Goal: Task Accomplishment & Management: Use online tool/utility

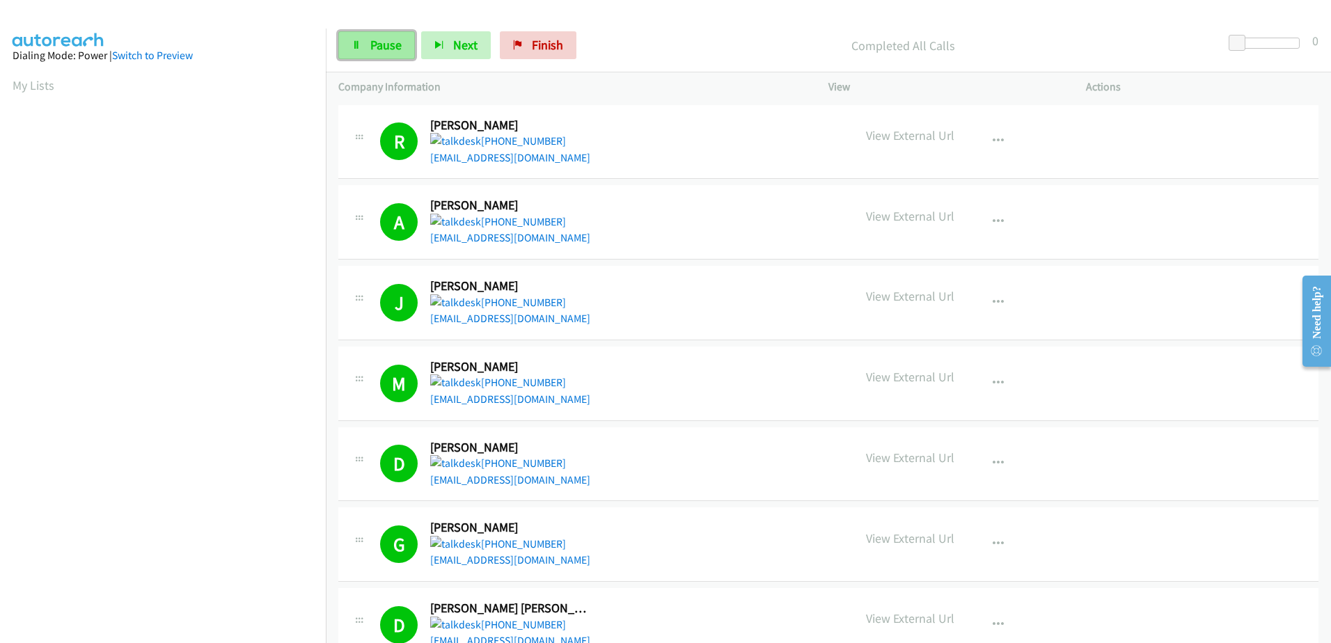
drag, startPoint x: 0, startPoint y: 0, endPoint x: 361, endPoint y: 38, distance: 362.7
click at [359, 41] on icon at bounding box center [357, 46] width 10 height 10
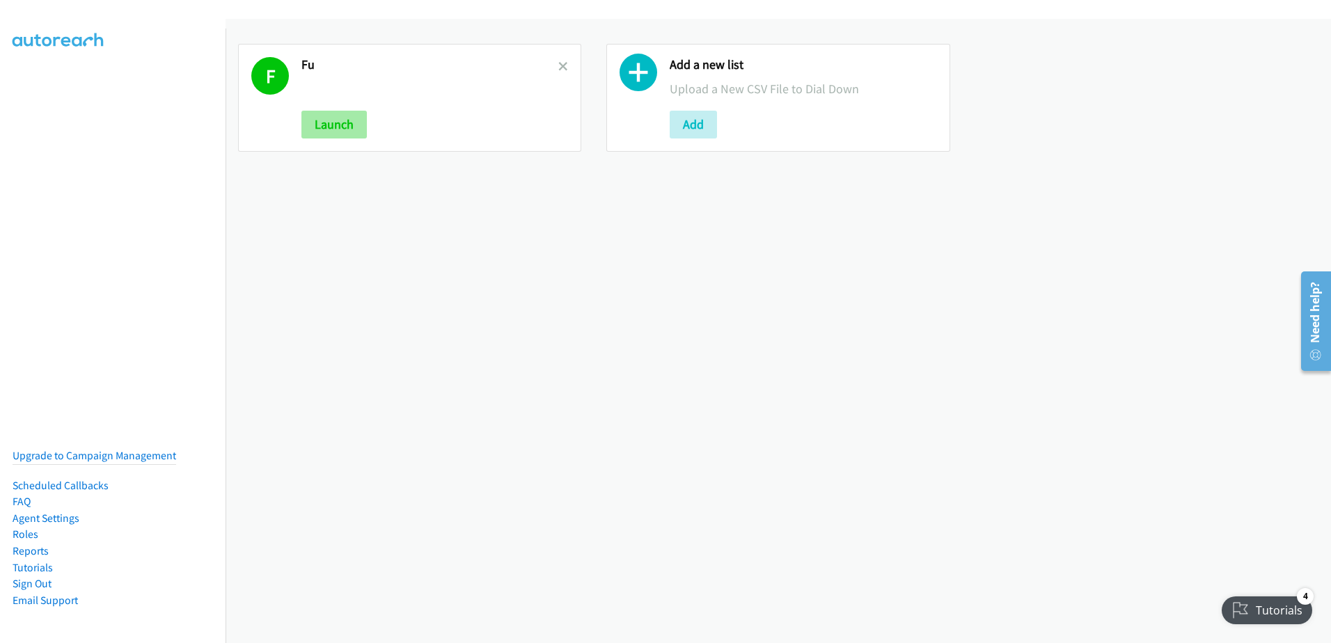
drag, startPoint x: 370, startPoint y: 124, endPoint x: 352, endPoint y: 127, distance: 19.0
click at [369, 125] on div "Launch" at bounding box center [430, 125] width 257 height 28
click at [332, 127] on button "Launch" at bounding box center [334, 125] width 65 height 28
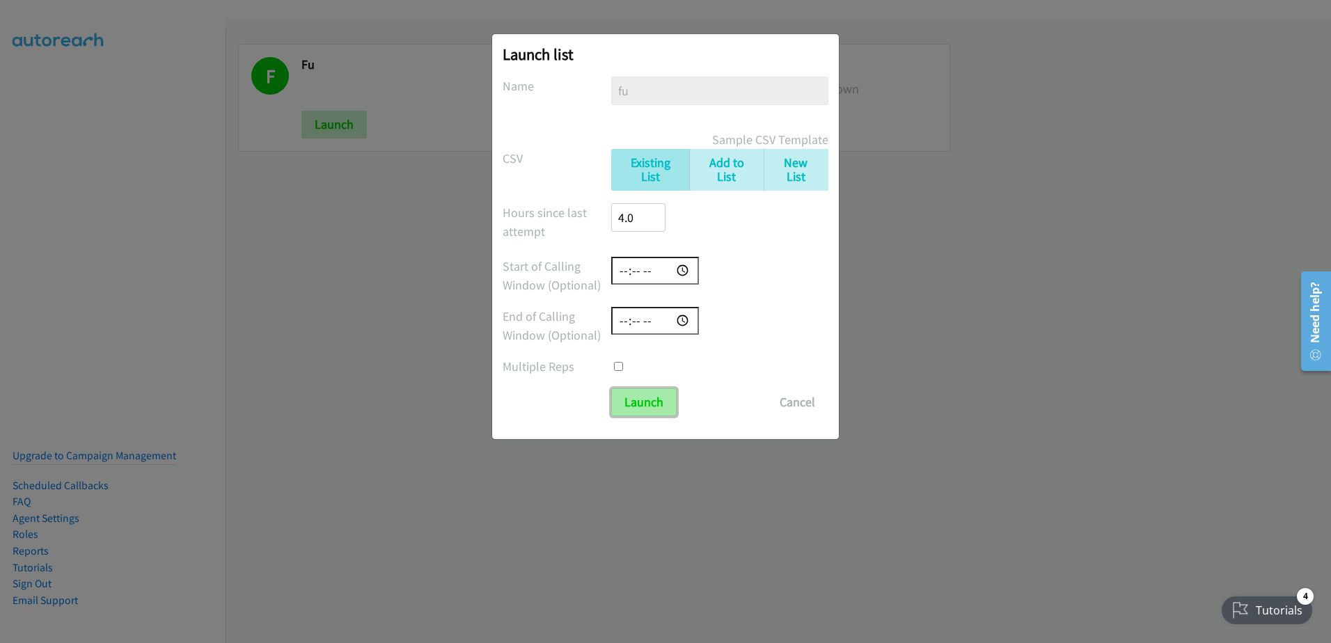
click at [650, 389] on input "Launch" at bounding box center [643, 403] width 65 height 28
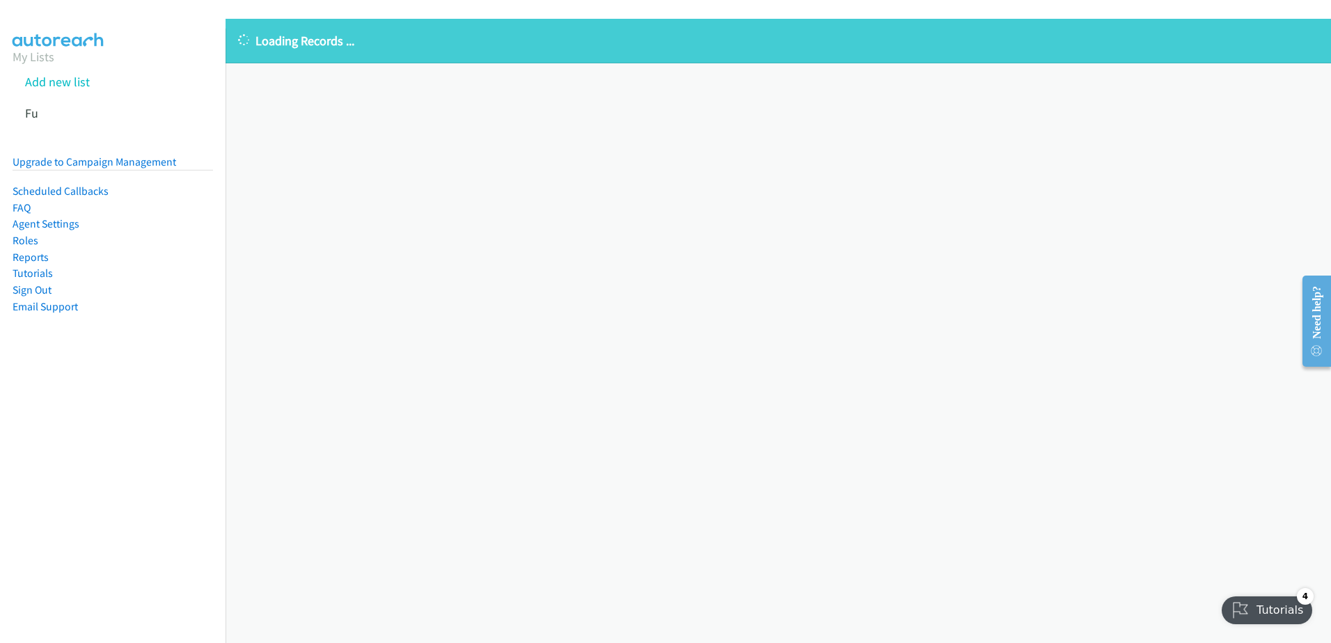
click at [58, 36] on aside "My Lists Add new list Fu Upgrade to Campaign Management Scheduled Callbacks FAQ…" at bounding box center [113, 204] width 226 height 350
click at [62, 45] on aside "My Lists Add new list Fu Upgrade to Campaign Management Scheduled Callbacks FAQ…" at bounding box center [113, 204] width 226 height 350
click at [33, 60] on link "My Lists" at bounding box center [34, 57] width 42 height 16
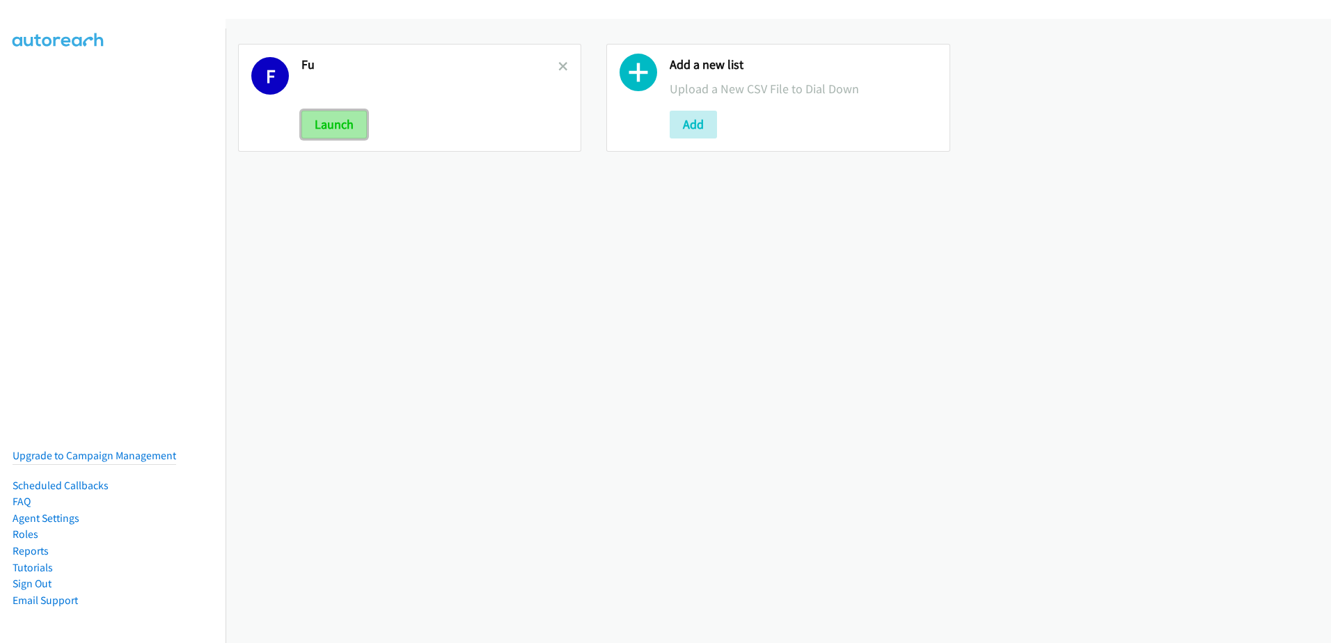
click at [337, 122] on button "Launch" at bounding box center [334, 125] width 65 height 28
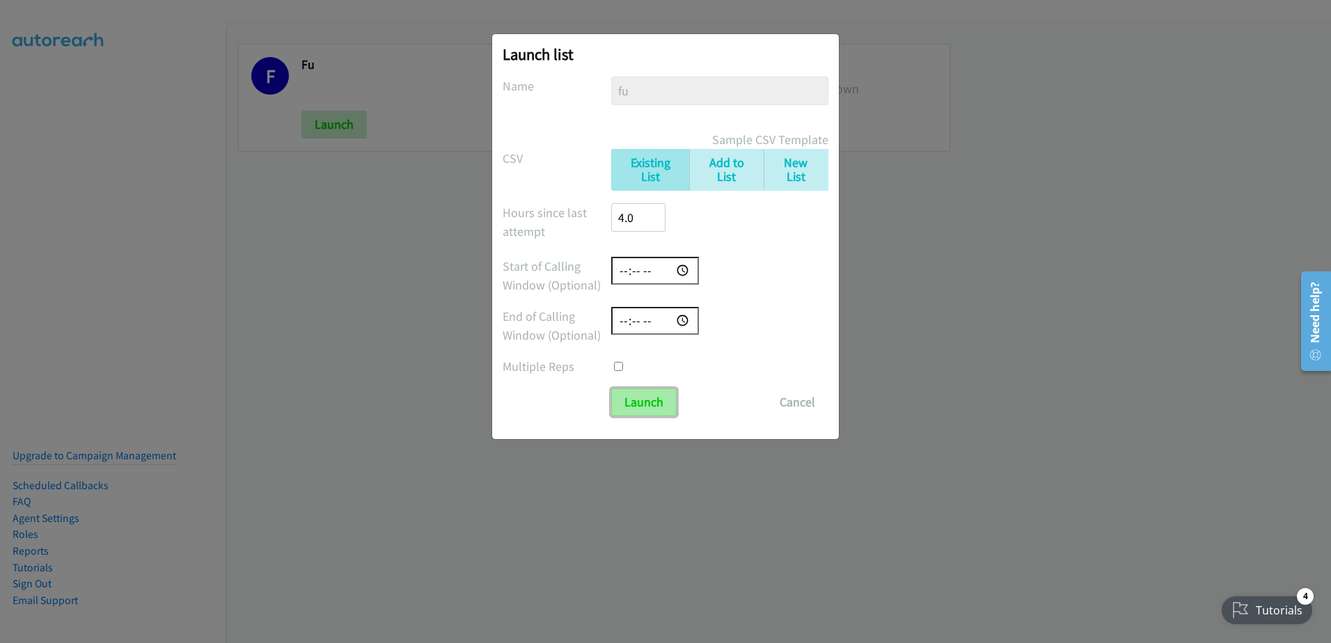
click at [661, 399] on input "Launch" at bounding box center [643, 403] width 65 height 28
